Goal: Task Accomplishment & Management: Use online tool/utility

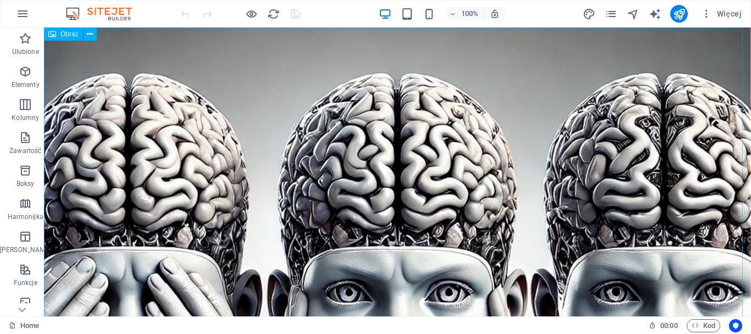
click at [67, 35] on span "Obraz" at bounding box center [70, 34] width 18 height 7
click at [92, 34] on icon at bounding box center [90, 35] width 6 height 12
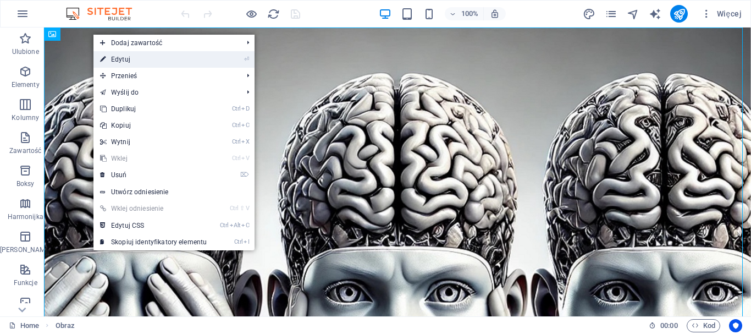
click at [131, 59] on link "⏎ Edytuj" at bounding box center [154, 59] width 120 height 17
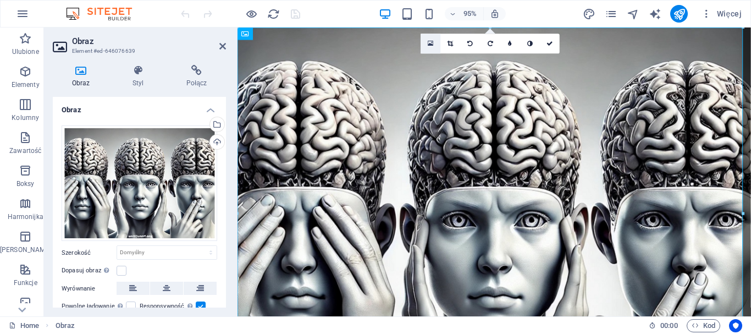
click at [427, 41] on link at bounding box center [431, 44] width 20 height 20
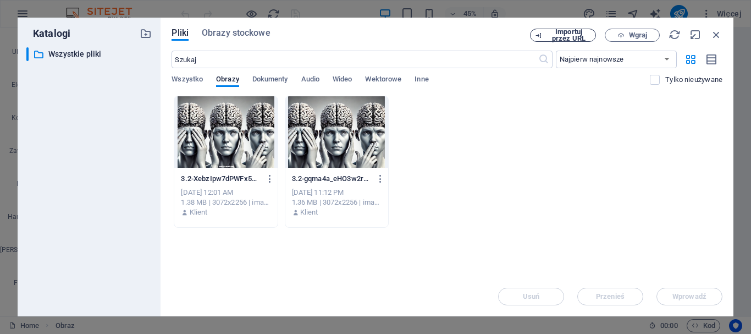
click at [568, 37] on span "Importuj przez URL" at bounding box center [569, 35] width 45 height 13
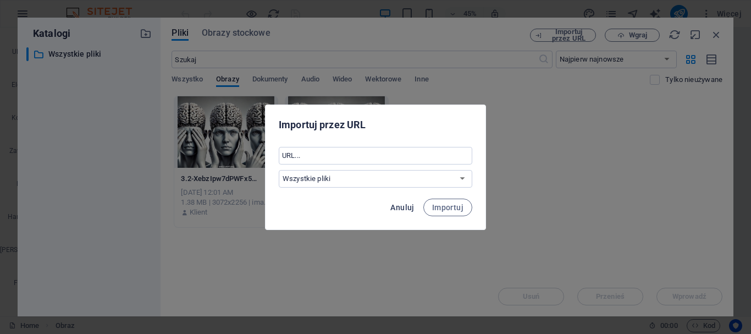
click at [402, 207] on span "Anuluj" at bounding box center [403, 207] width 24 height 9
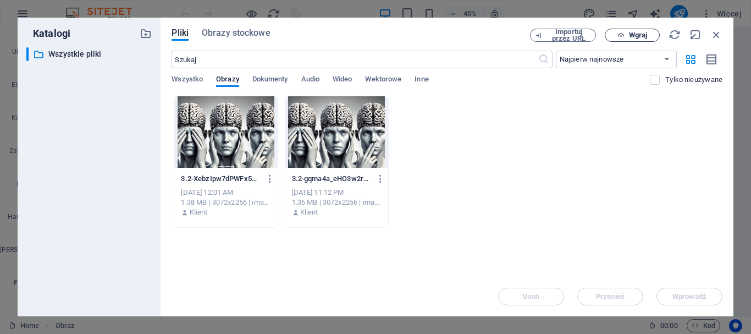
click at [634, 36] on span "Wgraj" at bounding box center [638, 35] width 18 height 7
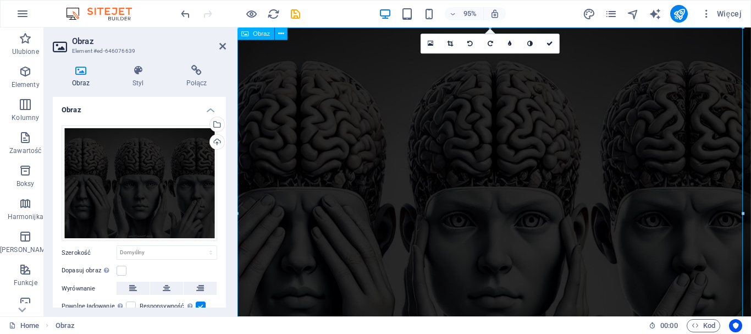
click at [330, 153] on figure at bounding box center [508, 226] width 541 height 397
click at [405, 62] on figure at bounding box center [508, 226] width 541 height 397
click at [282, 34] on icon at bounding box center [281, 33] width 6 height 11
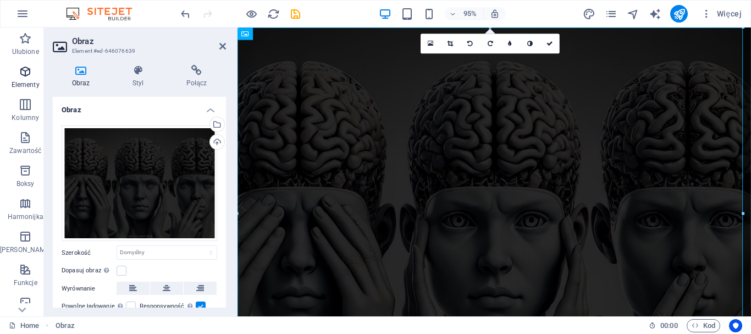
click at [23, 74] on icon "button" at bounding box center [25, 71] width 13 height 13
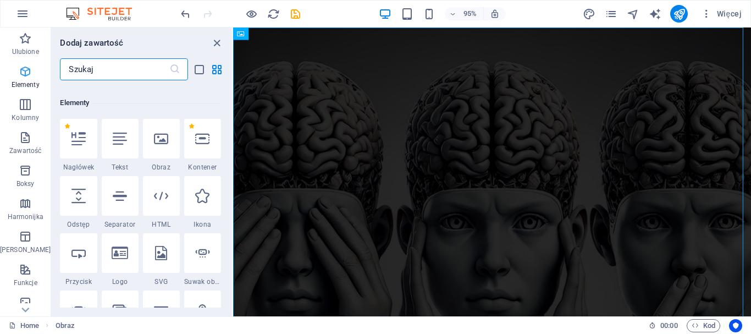
scroll to position [117, 0]
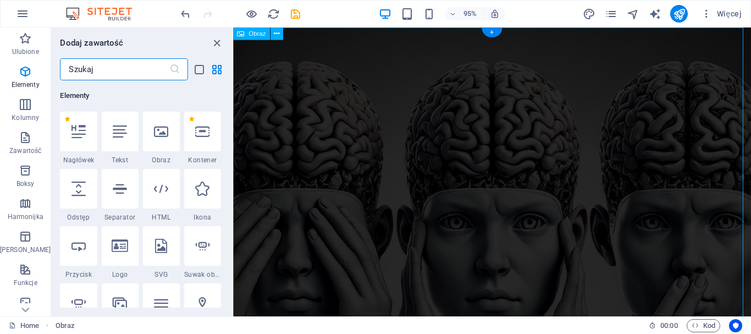
click at [284, 105] on figure at bounding box center [506, 228] width 546 height 401
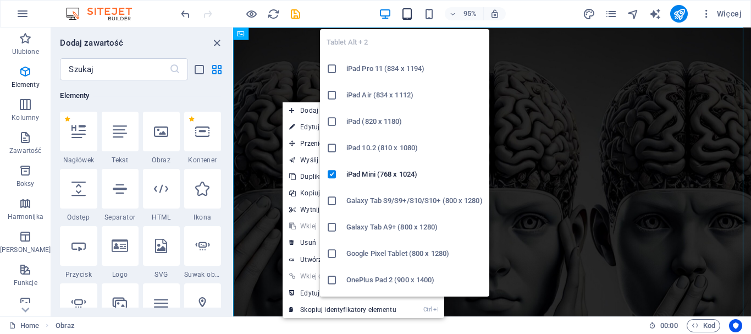
click at [408, 14] on icon "button" at bounding box center [407, 14] width 13 height 13
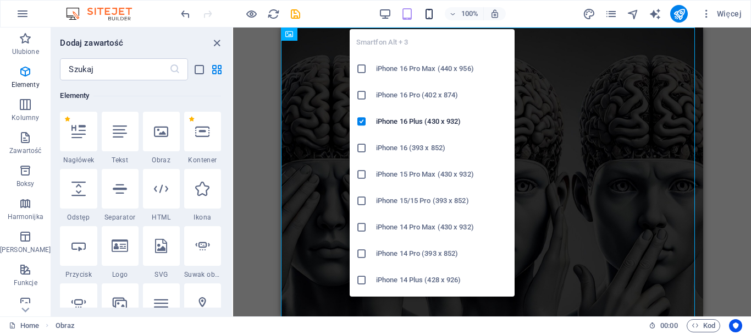
click at [429, 17] on icon "button" at bounding box center [429, 14] width 13 height 13
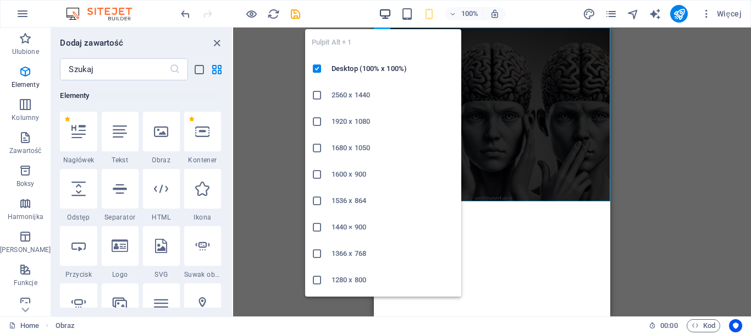
click at [391, 13] on icon "button" at bounding box center [385, 14] width 13 height 13
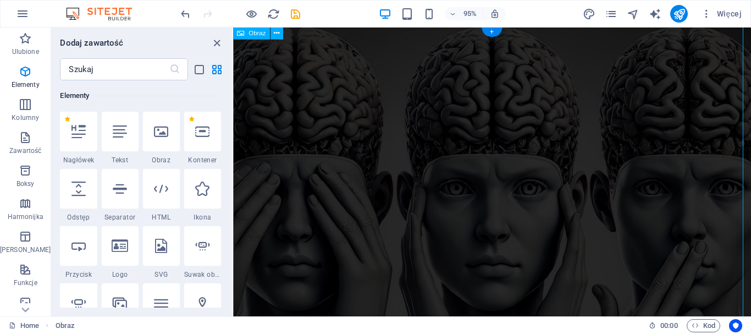
scroll to position [90, 0]
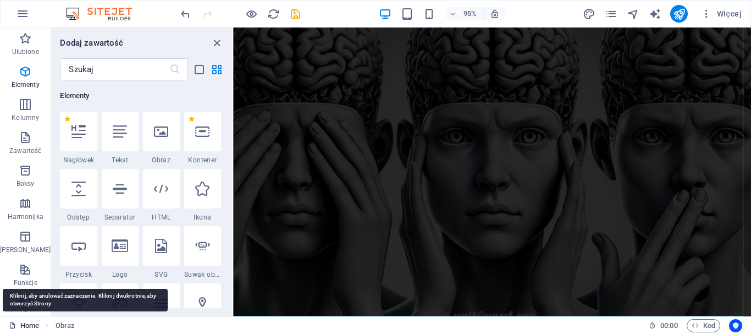
click at [30, 320] on link "Home" at bounding box center [24, 325] width 30 height 13
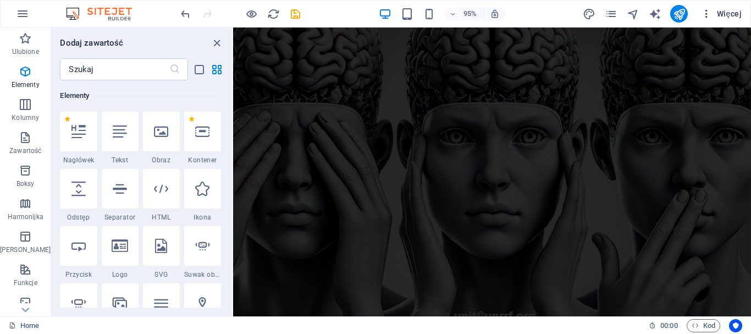
click at [729, 8] on button "Więcej" at bounding box center [722, 14] width 50 height 18
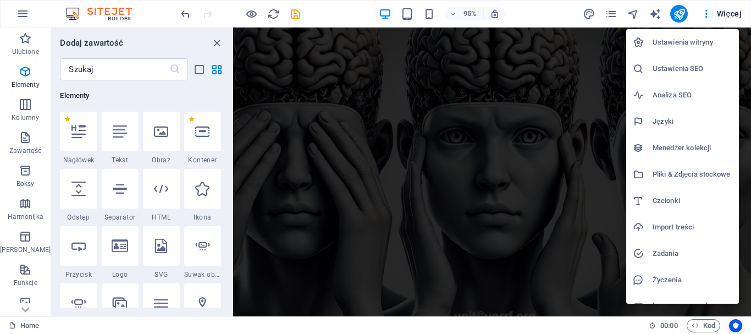
click at [530, 145] on div at bounding box center [375, 167] width 751 height 334
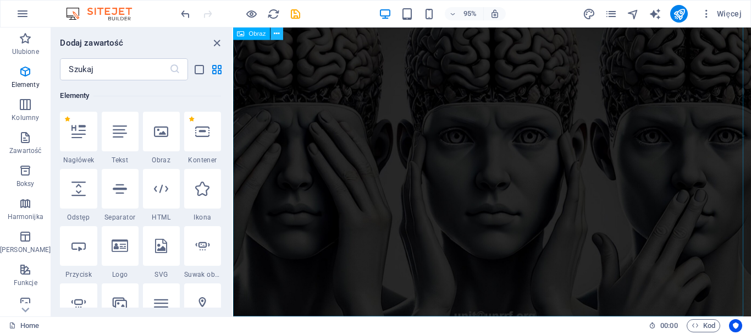
click at [276, 37] on icon at bounding box center [277, 33] width 6 height 11
click at [256, 175] on figure at bounding box center [506, 137] width 546 height 401
click at [216, 39] on icon "close panel" at bounding box center [217, 43] width 13 height 13
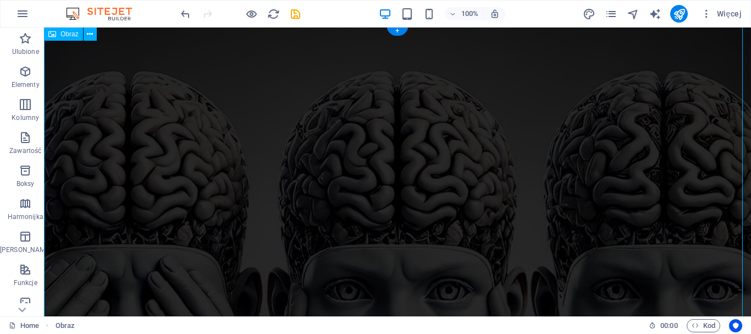
scroll to position [0, 0]
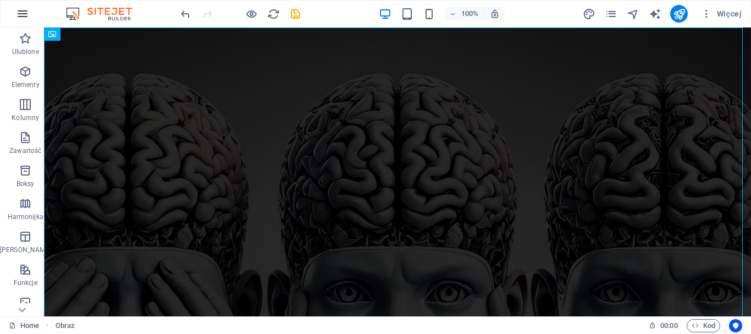
click at [26, 13] on icon "button" at bounding box center [22, 13] width 13 height 13
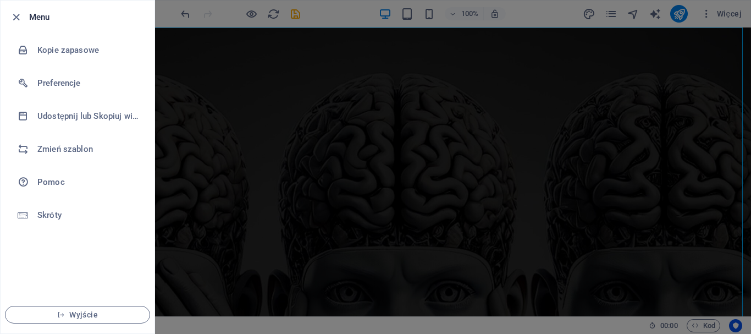
click at [243, 229] on div at bounding box center [375, 167] width 751 height 334
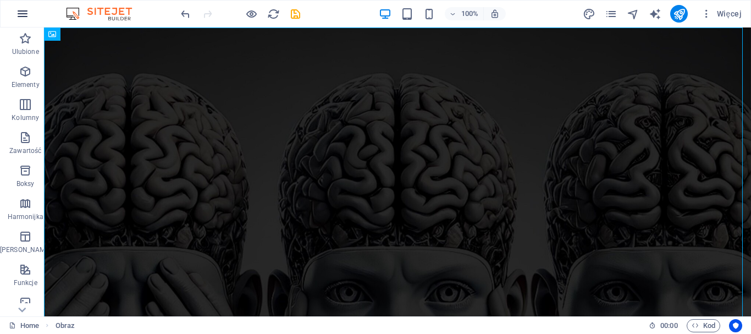
click at [23, 15] on icon "button" at bounding box center [22, 13] width 13 height 13
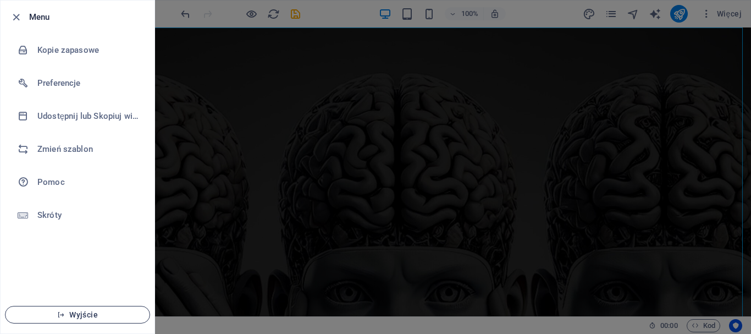
click at [82, 318] on span "Wyjście" at bounding box center [77, 314] width 127 height 9
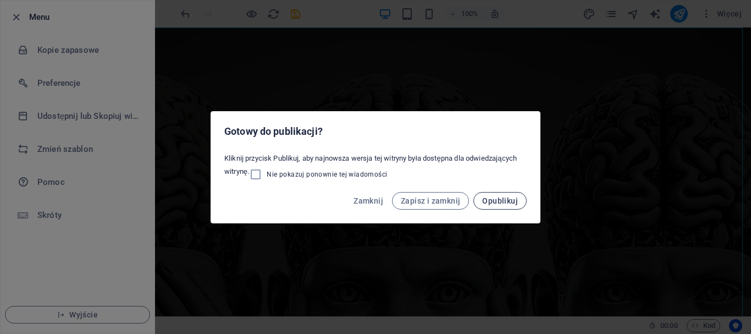
click at [487, 199] on span "Opublikuj" at bounding box center [500, 200] width 36 height 9
